Goal: Task Accomplishment & Management: Use online tool/utility

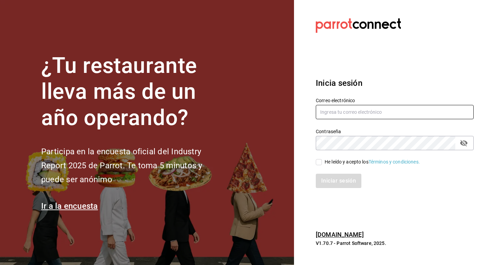
click at [338, 113] on input "text" at bounding box center [395, 112] width 158 height 14
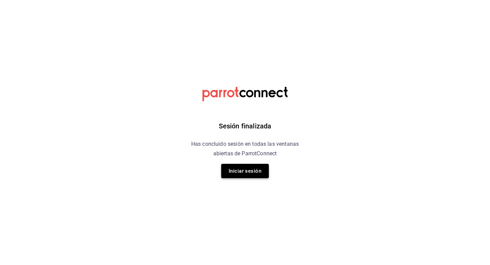
click at [253, 168] on button "Iniciar sesión" at bounding box center [245, 171] width 48 height 14
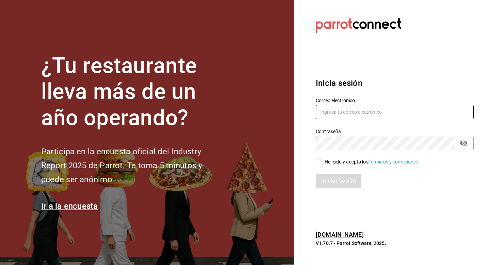
click at [346, 113] on input "text" at bounding box center [395, 112] width 158 height 14
type input "[EMAIL_ADDRESS][DOMAIN_NAME]"
click at [319, 163] on input "He leído y acepto los Términos y condiciones." at bounding box center [319, 162] width 6 height 6
checkbox input "true"
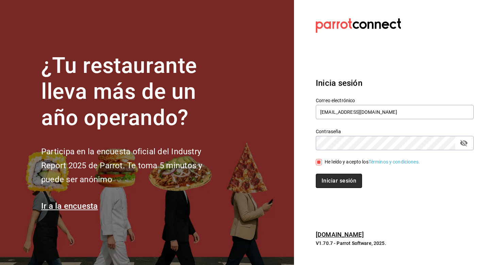
click at [325, 176] on button "Iniciar sesión" at bounding box center [339, 181] width 46 height 14
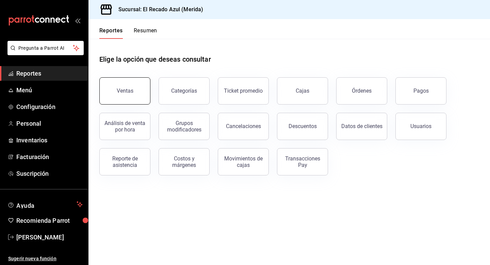
click at [109, 97] on button "Ventas" at bounding box center [124, 90] width 51 height 27
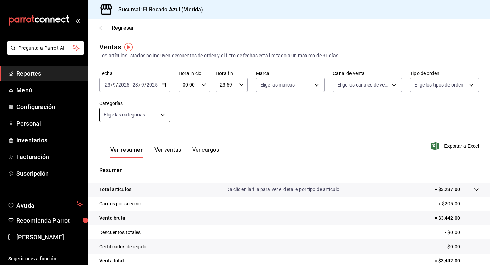
click at [158, 117] on body "Pregunta a Parrot AI Reportes Menú Configuración Personal Inventarios Facturaci…" at bounding box center [245, 132] width 490 height 265
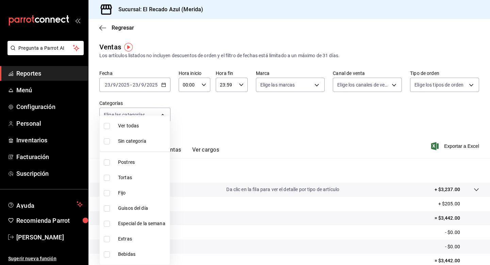
click at [106, 175] on input "checkbox" at bounding box center [107, 178] width 6 height 6
checkbox input "true"
type input "cddaedf4-f15c-4c42-87d3-f50cf5f8b84c"
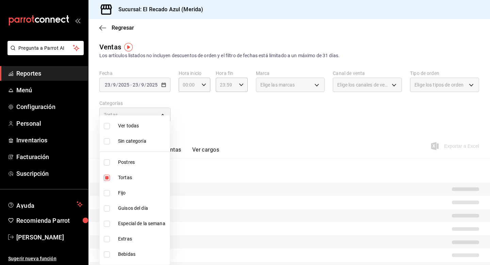
click at [211, 153] on div at bounding box center [245, 132] width 490 height 265
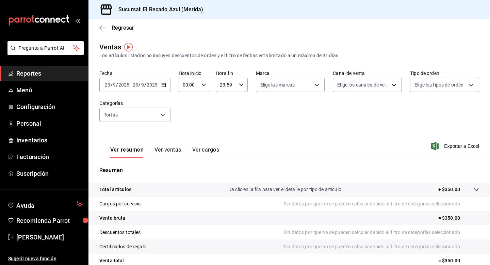
click at [169, 153] on button "Ver ventas" at bounding box center [168, 152] width 27 height 12
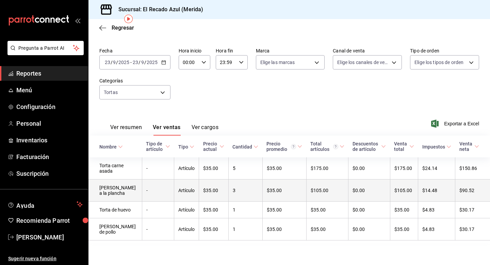
scroll to position [35, 0]
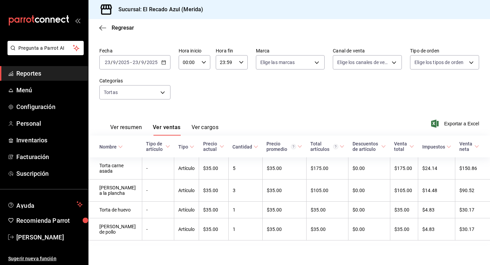
click at [129, 124] on button "Ver resumen" at bounding box center [126, 130] width 32 height 12
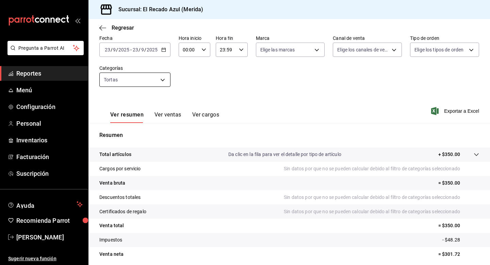
click at [151, 82] on body "Pregunta a Parrot AI Reportes Menú Configuración Personal Inventarios Facturaci…" at bounding box center [245, 132] width 490 height 265
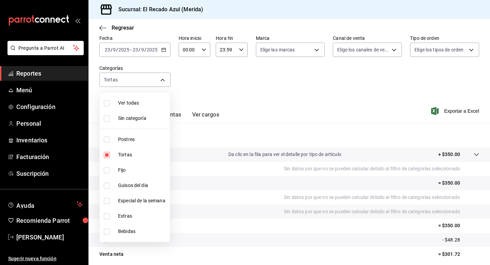
click at [108, 169] on input "checkbox" at bounding box center [107, 170] width 6 height 6
checkbox input "true"
type input "cddaedf4-f15c-4c42-87d3-f50cf5f8b84c,a7831855-3bdb-4702-9fc6-726326d43bee"
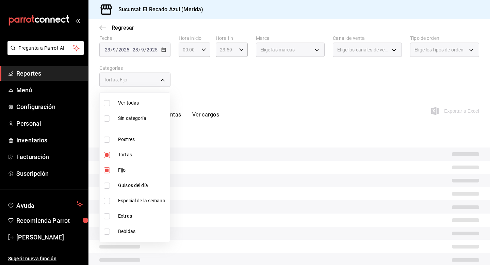
click at [106, 185] on input "checkbox" at bounding box center [107, 186] width 6 height 6
checkbox input "true"
type input "cddaedf4-f15c-4c42-87d3-f50cf5f8b84c,a7831855-3bdb-4702-9fc6-726326d43bee,13bcb…"
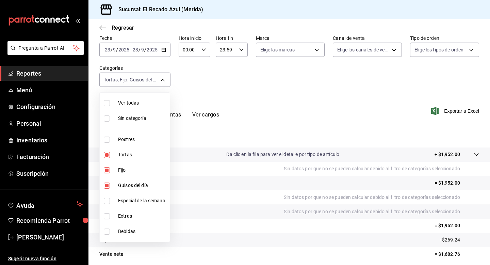
click at [106, 198] on input "checkbox" at bounding box center [107, 201] width 6 height 6
checkbox input "true"
type input "cddaedf4-f15c-4c42-87d3-f50cf5f8b84c,a7831855-3bdb-4702-9fc6-726326d43bee,13bcb…"
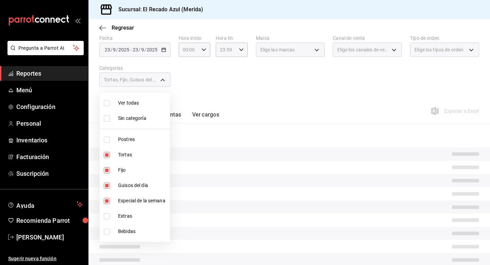
click at [111, 155] on label at bounding box center [108, 155] width 9 height 6
click at [110, 155] on input "checkbox" at bounding box center [107, 155] width 6 height 6
checkbox input "true"
type input "a7831855-3bdb-4702-9fc6-726326d43bee,13bcb92e-1a83-413e-a7fd-17f400a31821,20bc0…"
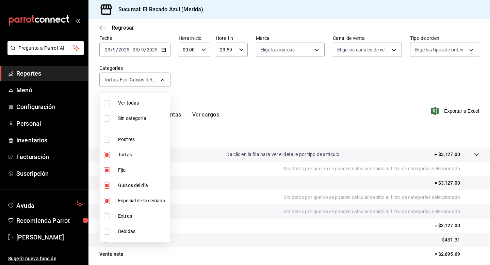
click at [108, 153] on input "checkbox" at bounding box center [107, 155] width 6 height 6
checkbox input "false"
type input "a7831855-3bdb-4702-9fc6-726326d43bee,13bcb92e-1a83-413e-a7fd-17f400a31821,20bc0…"
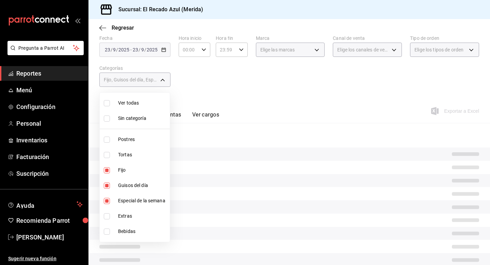
click at [197, 107] on div at bounding box center [245, 132] width 490 height 265
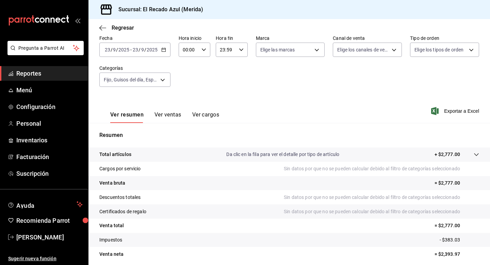
click at [165, 111] on div "Ver resumen Ver ventas Ver cargos" at bounding box center [159, 113] width 120 height 20
click at [165, 116] on button "Ver ventas" at bounding box center [168, 117] width 27 height 12
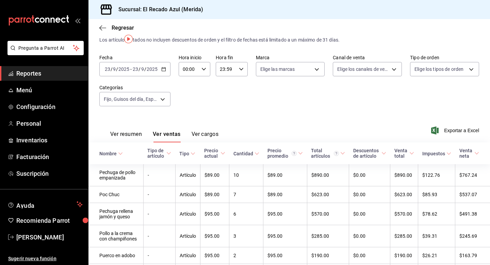
scroll to position [17, 0]
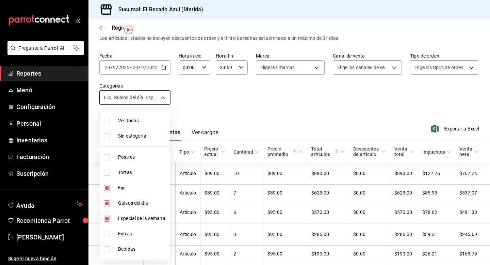
click at [157, 96] on body "Pregunta a Parrot AI Reportes Menú Configuración Personal Inventarios Facturaci…" at bounding box center [245, 132] width 490 height 265
click at [106, 232] on input "checkbox" at bounding box center [107, 234] width 6 height 6
checkbox input "true"
type input "a7831855-3bdb-4702-9fc6-726326d43bee,13bcb92e-1a83-413e-a7fd-17f400a31821,20bc0…"
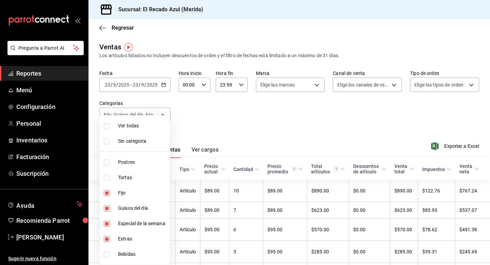
click at [106, 222] on input "checkbox" at bounding box center [107, 224] width 6 height 6
checkbox input "false"
type input "a7831855-3bdb-4702-9fc6-726326d43bee,13bcb92e-1a83-413e-a7fd-17f400a31821,d6317…"
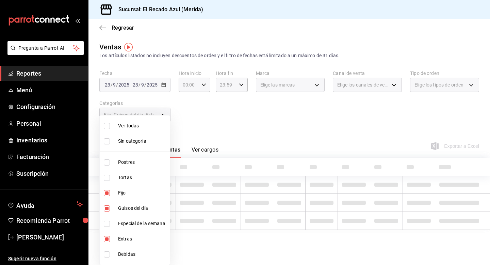
click at [106, 206] on input "checkbox" at bounding box center [107, 208] width 6 height 6
checkbox input "false"
type input "a7831855-3bdb-4702-9fc6-726326d43bee,d6317b1c-ff53-41b5-8696-cf89c697b0c8"
click at [106, 190] on input "checkbox" at bounding box center [107, 193] width 6 height 6
checkbox input "false"
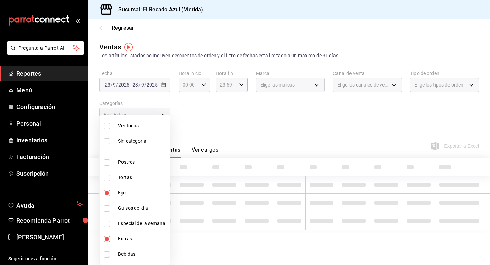
type input "d6317b1c-ff53-41b5-8696-cf89c697b0c8"
click at [256, 104] on div at bounding box center [245, 132] width 490 height 265
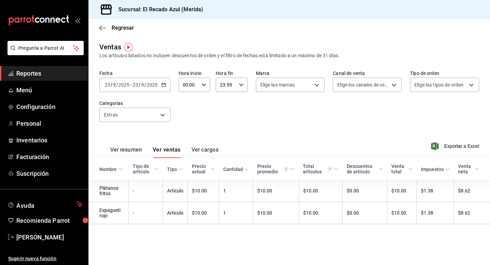
click at [140, 149] on button "Ver resumen" at bounding box center [126, 152] width 32 height 12
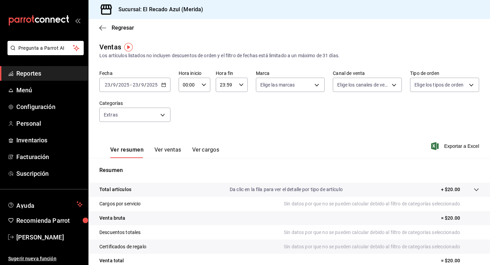
scroll to position [0, 0]
click at [163, 148] on button "Ver ventas" at bounding box center [168, 152] width 27 height 12
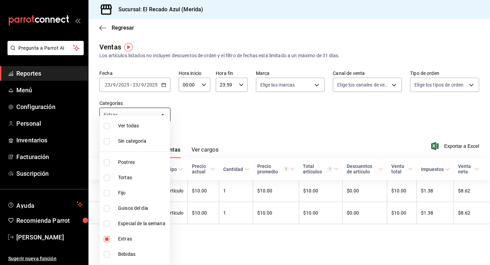
click at [153, 115] on body "Pregunta a Parrot AI Reportes Menú Configuración Personal Inventarios Facturaci…" at bounding box center [245, 132] width 490 height 265
click at [108, 254] on input "checkbox" at bounding box center [107, 254] width 6 height 6
checkbox input "true"
type input "d6317b1c-ff53-41b5-8696-cf89c697b0c8,7bfb7413-6e28-41a0-876f-9044619efe8d"
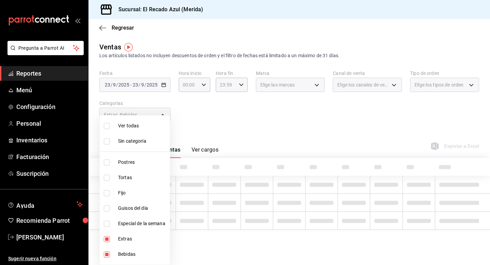
click at [106, 238] on input "checkbox" at bounding box center [107, 239] width 6 height 6
checkbox input "false"
type input "7bfb7413-6e28-41a0-876f-9044619efe8d"
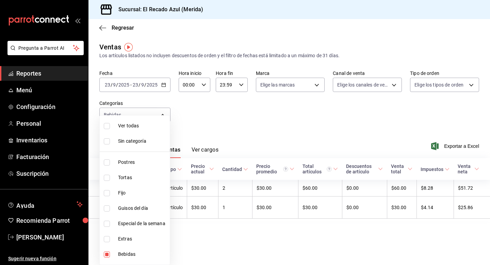
click at [226, 117] on div at bounding box center [245, 132] width 490 height 265
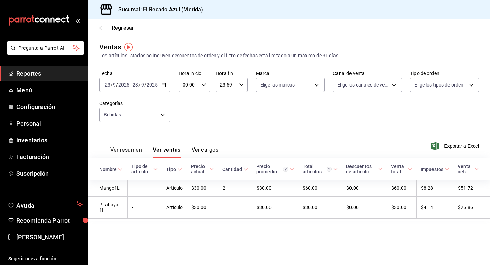
click at [126, 149] on button "Ver resumen" at bounding box center [126, 152] width 32 height 12
